Goal: Task Accomplishment & Management: Manage account settings

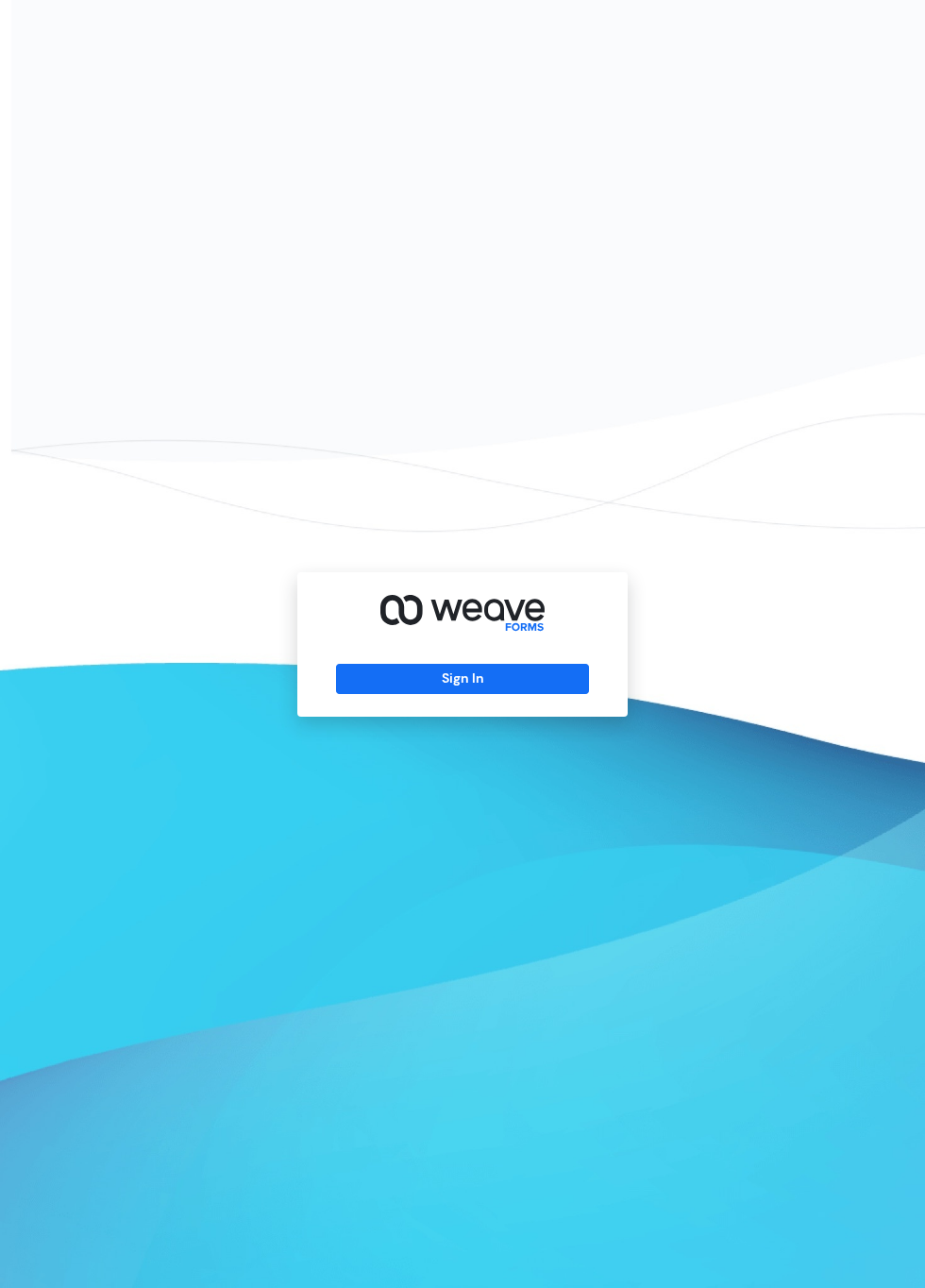
click at [506, 694] on button "Sign In" at bounding box center [462, 679] width 252 height 30
